Goal: Find specific page/section: Find specific page/section

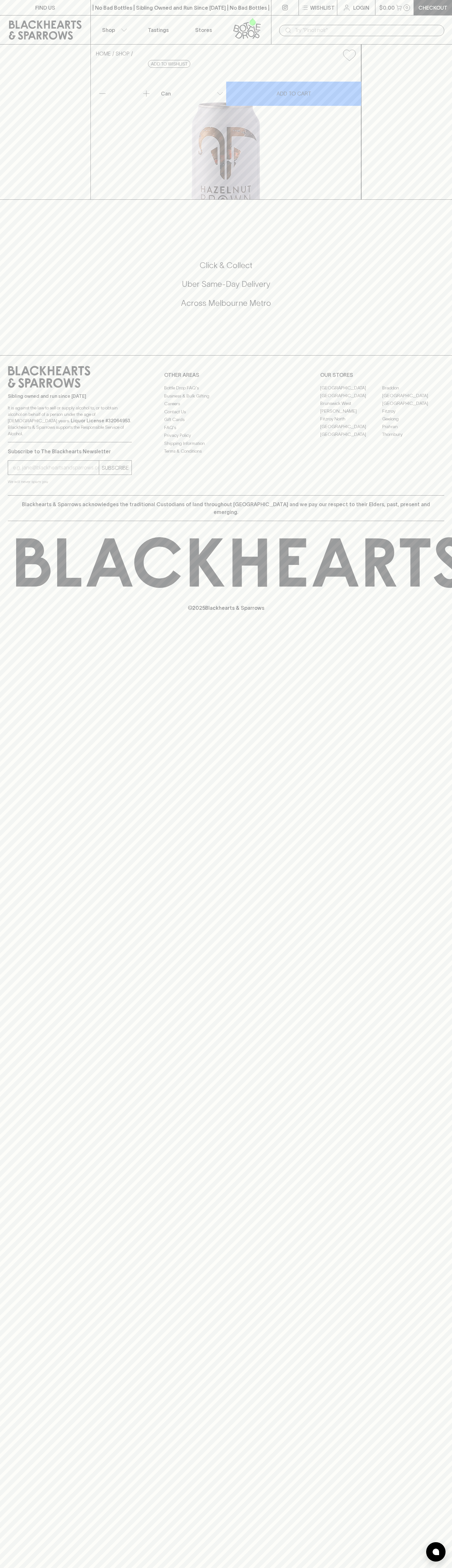
click at [123, 21] on button "Shop" at bounding box center [113, 29] width 45 height 29
click at [438, 228] on div at bounding box center [226, 784] width 452 height 1568
click at [202, 1567] on html "FIND US | No Bad Bottles | Sibling Owned and Run Since [DATE] | No Bad Bottles …" at bounding box center [226, 784] width 452 height 1568
click at [1, 405] on div at bounding box center [226, 784] width 452 height 1568
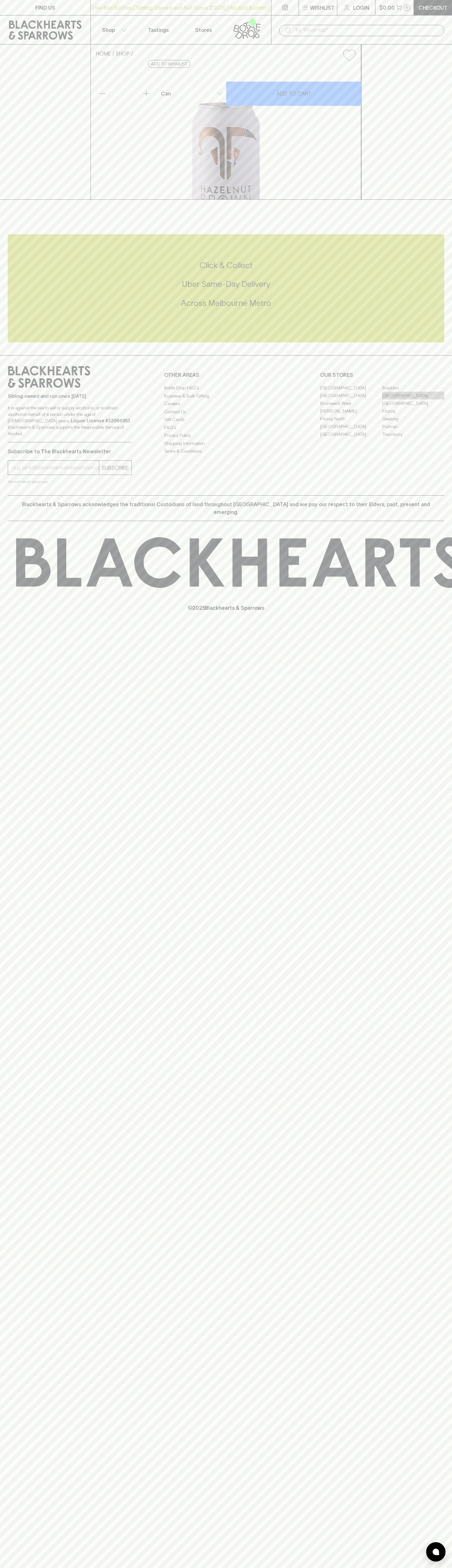
click at [413, 399] on link "[GEOGRAPHIC_DATA]" at bounding box center [413, 395] width 62 height 8
